Goal: Check status: Check status

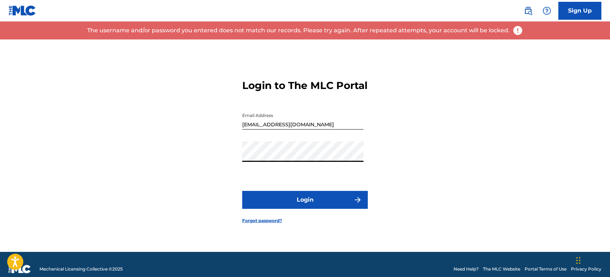
click at [242, 191] on button "Login" at bounding box center [305, 200] width 126 height 18
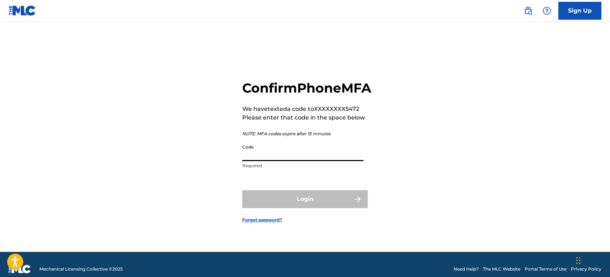
click at [344, 161] on input "Code" at bounding box center [302, 151] width 121 height 20
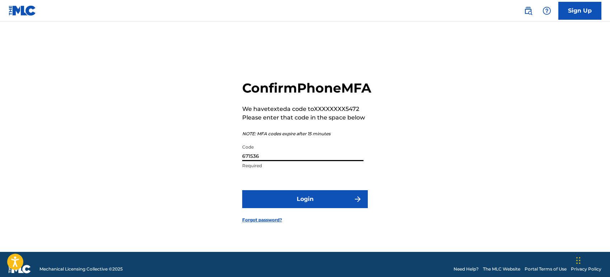
type input "671536"
click at [242, 190] on button "Login" at bounding box center [305, 199] width 126 height 18
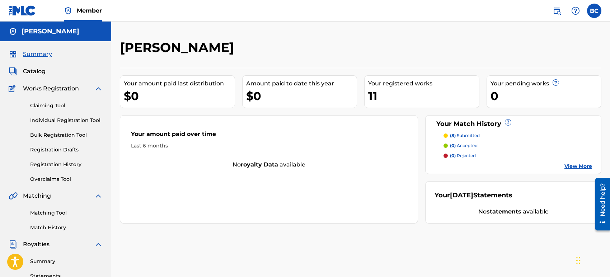
click at [69, 166] on link "Registration History" at bounding box center [66, 165] width 72 height 8
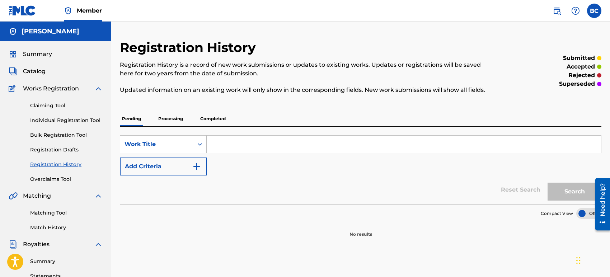
click at [209, 118] on p "Completed" at bounding box center [213, 118] width 30 height 15
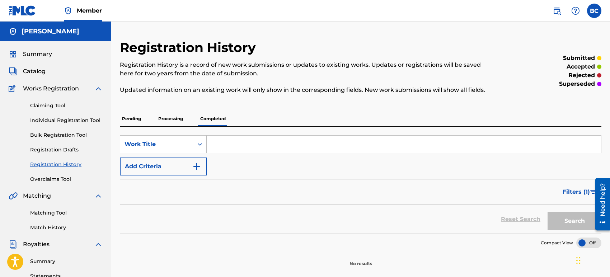
click at [172, 117] on p "Processing" at bounding box center [170, 118] width 29 height 15
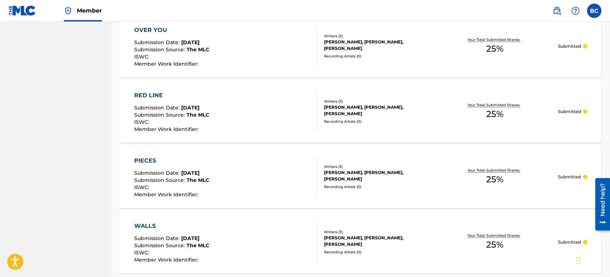
scroll to position [485, 0]
